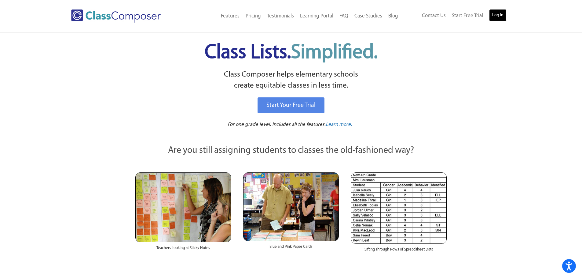
click at [501, 13] on link "Log In" at bounding box center [497, 15] width 17 height 12
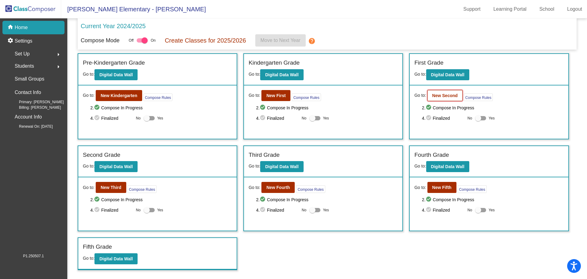
click at [442, 93] on b "New Second" at bounding box center [444, 95] width 25 height 5
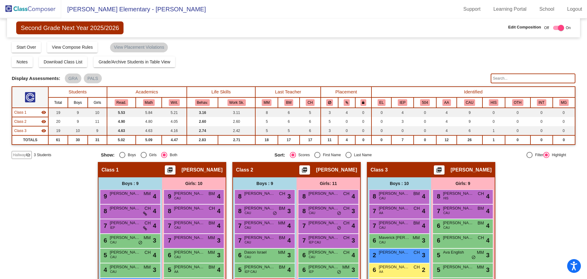
scroll to position [82, 0]
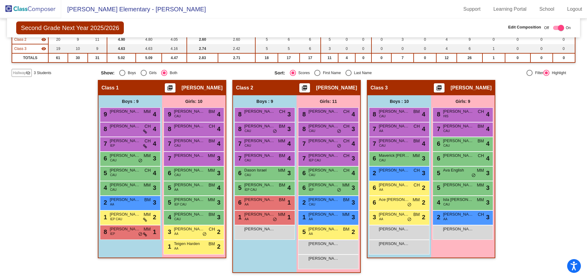
click at [26, 75] on mat-icon "visibility_off" at bounding box center [28, 72] width 5 height 5
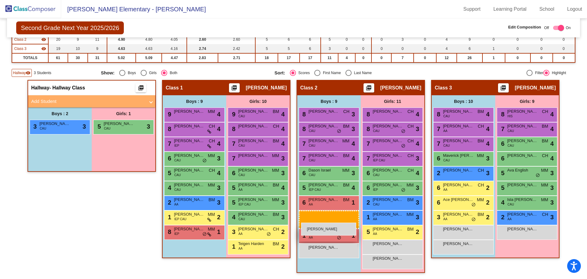
drag, startPoint x: 60, startPoint y: 142, endPoint x: 301, endPoint y: 218, distance: 252.3
